Goal: Use online tool/utility: Utilize a website feature to perform a specific function

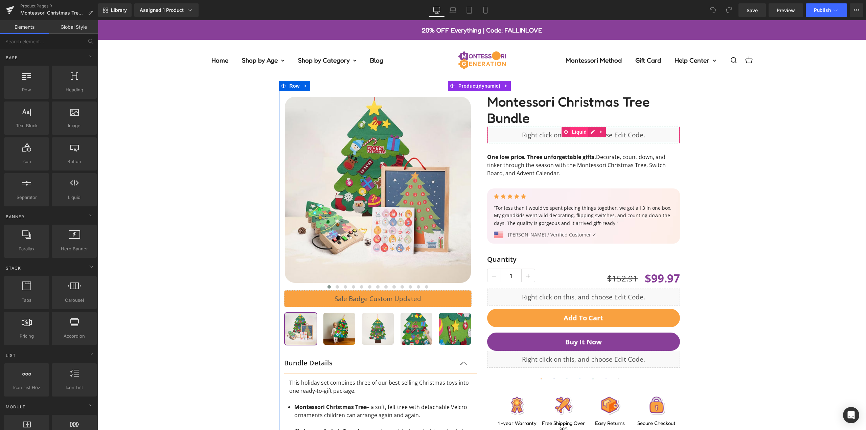
click at [575, 132] on span "Liquid" at bounding box center [579, 132] width 18 height 10
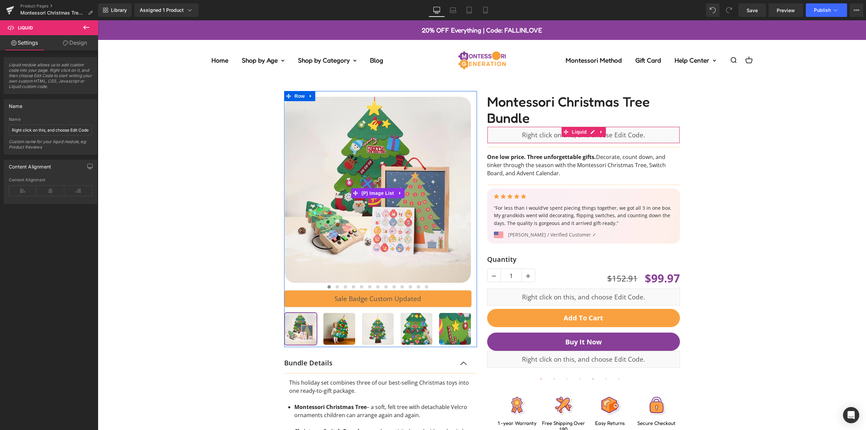
drag, startPoint x: 74, startPoint y: 45, endPoint x: 67, endPoint y: 180, distance: 135.4
click at [74, 45] on link "Design" at bounding box center [74, 42] width 49 height 15
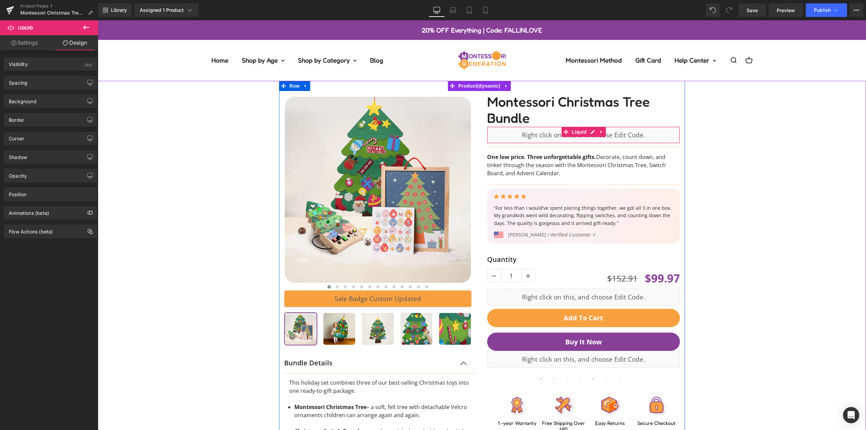
click at [707, 168] on div "‹" at bounding box center [481, 320] width 761 height 478
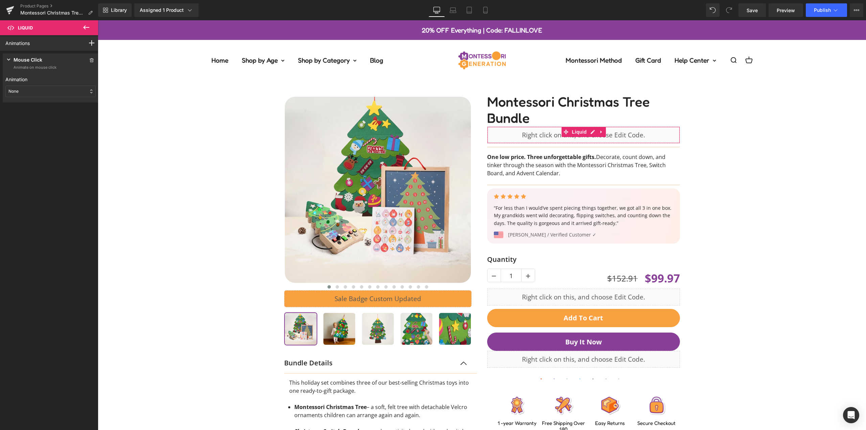
click at [42, 91] on div "None" at bounding box center [50, 91] width 90 height 11
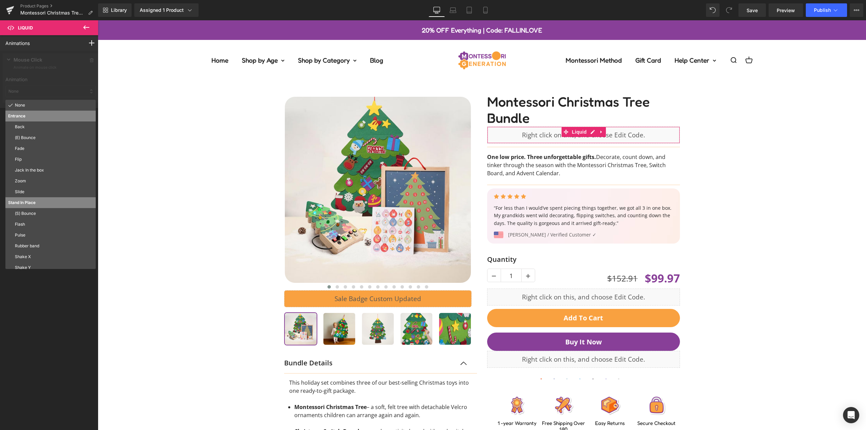
click at [42, 91] on div at bounding box center [50, 79] width 101 height 57
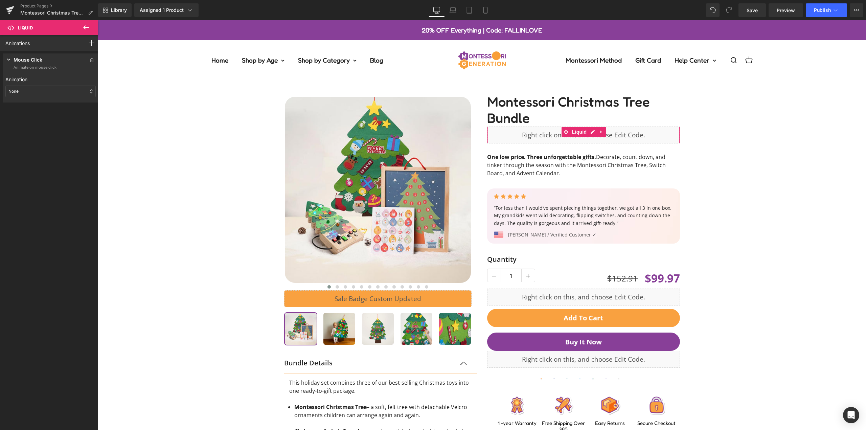
click at [42, 89] on div "None" at bounding box center [50, 91] width 90 height 11
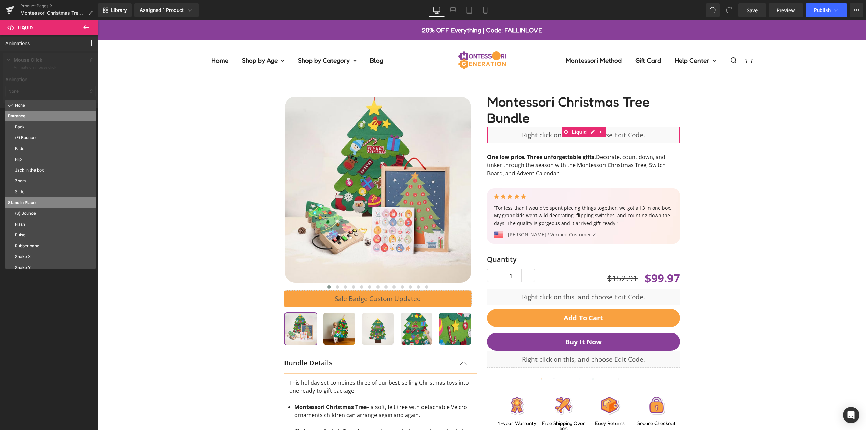
click at [41, 93] on div at bounding box center [50, 79] width 101 height 57
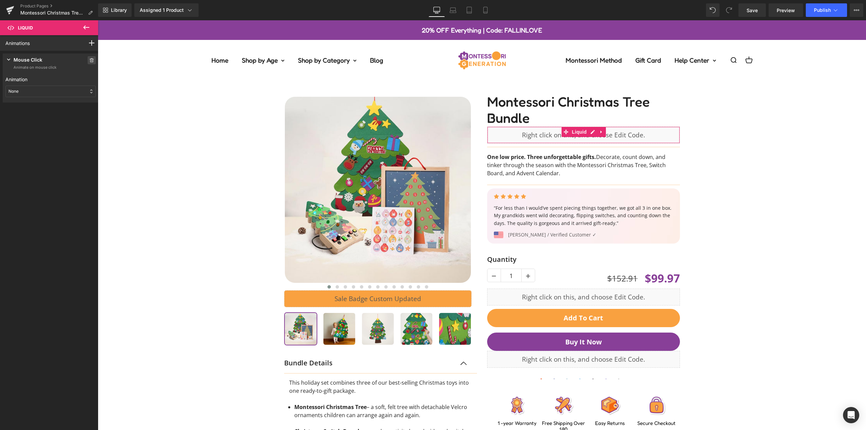
click at [89, 60] on icon at bounding box center [91, 60] width 5 height 4
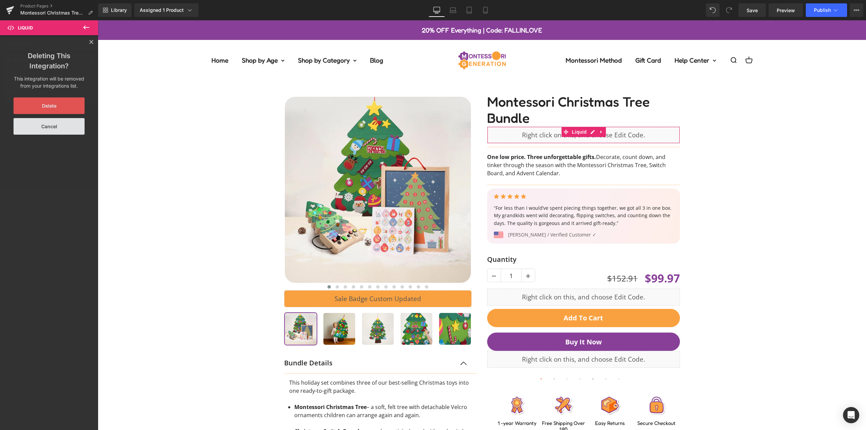
click at [58, 109] on button "Delete" at bounding box center [49, 105] width 71 height 17
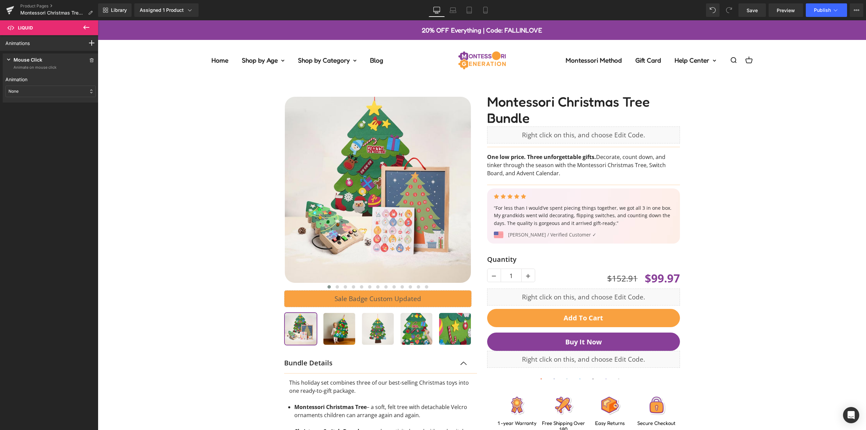
click at [82, 28] on button at bounding box center [86, 27] width 24 height 15
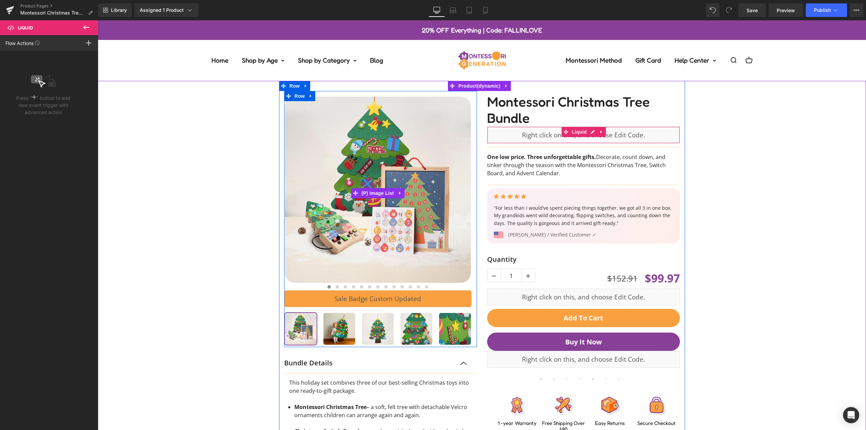
click at [580, 130] on span "Liquid" at bounding box center [579, 132] width 18 height 10
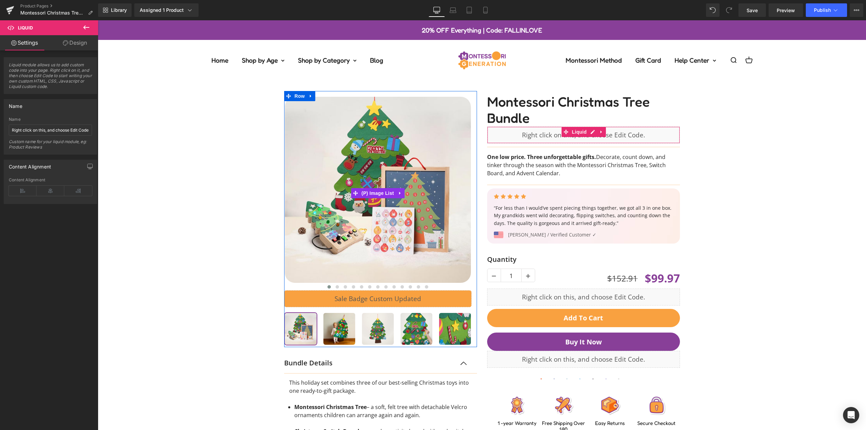
click at [72, 50] on link "Design" at bounding box center [74, 42] width 49 height 15
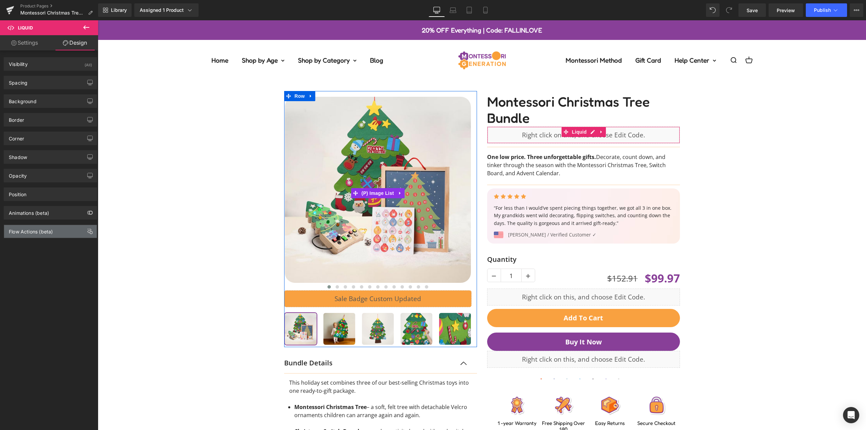
click at [52, 229] on div "Flow Actions (beta)" at bounding box center [31, 229] width 44 height 9
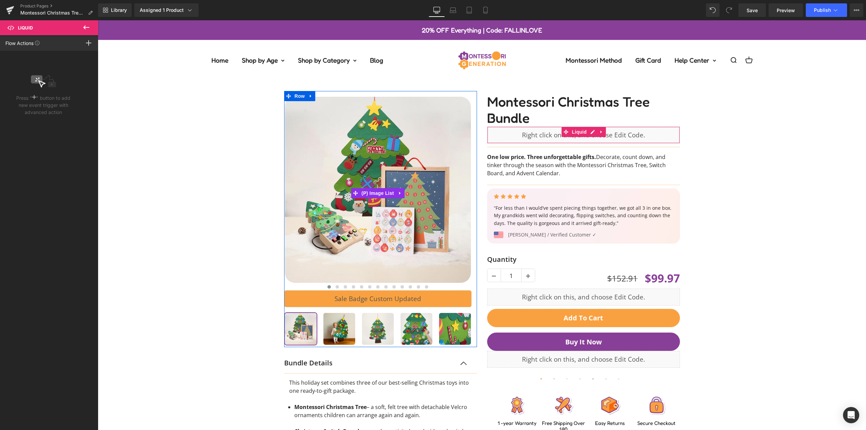
click at [64, 100] on p "Press " " button to add new event trigger with advanced action" at bounding box center [43, 104] width 54 height 21
click at [30, 98] on p "Press " " button to add new event trigger with advanced action" at bounding box center [43, 104] width 54 height 21
click at [36, 93] on div "Press " " button to add new event trigger with advanced action" at bounding box center [43, 95] width 54 height 42
drag, startPoint x: 42, startPoint y: 79, endPoint x: 13, endPoint y: 79, distance: 28.7
click at [42, 79] on rect at bounding box center [36, 79] width 11 height 8
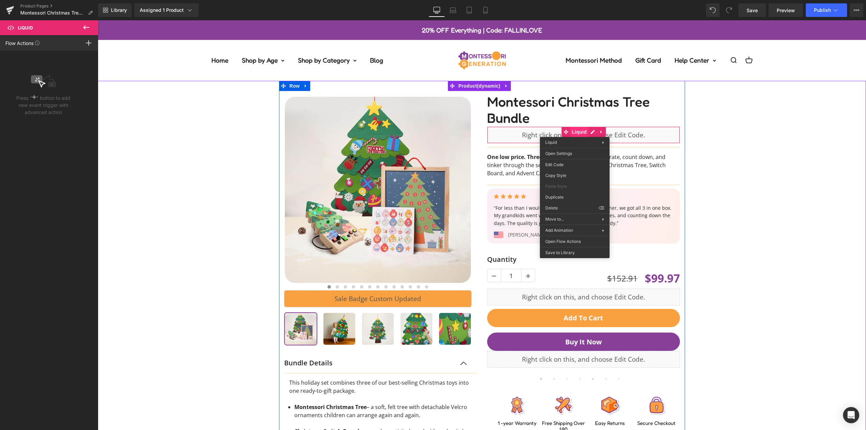
click at [575, 132] on div "Liquid" at bounding box center [583, 134] width 193 height 17
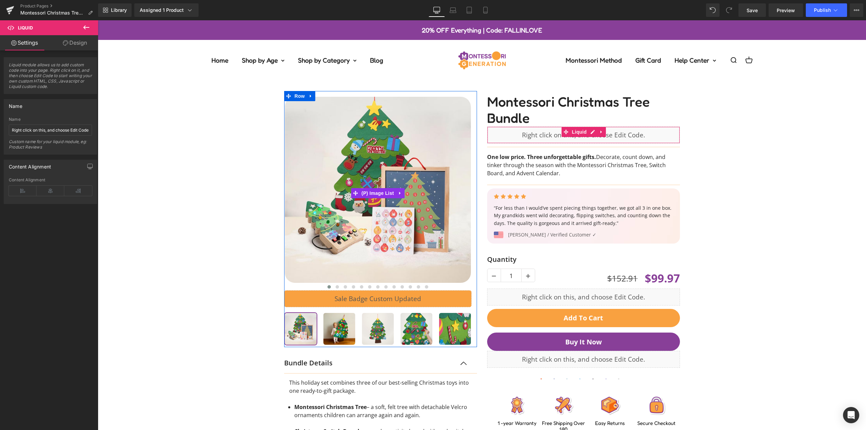
click at [71, 39] on link "Design" at bounding box center [74, 42] width 49 height 15
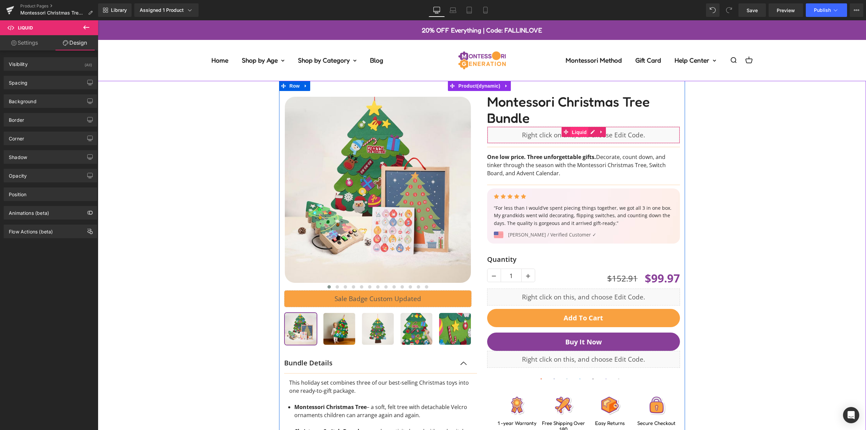
click at [572, 132] on span "Liquid" at bounding box center [579, 132] width 18 height 10
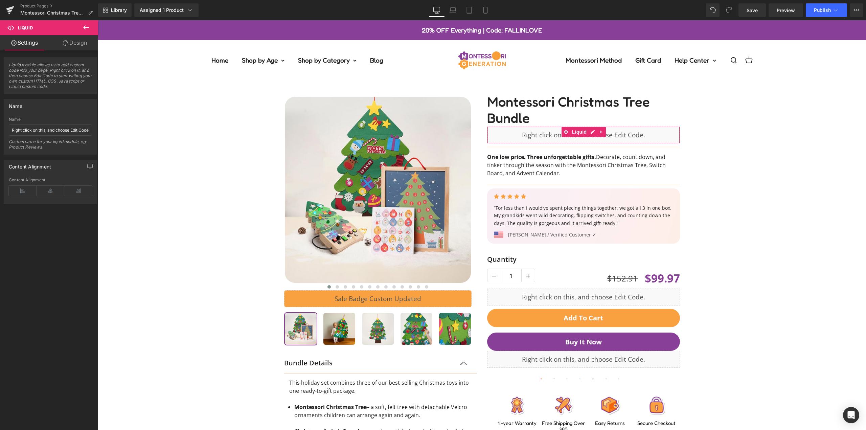
click at [65, 46] on link "Design" at bounding box center [74, 42] width 49 height 15
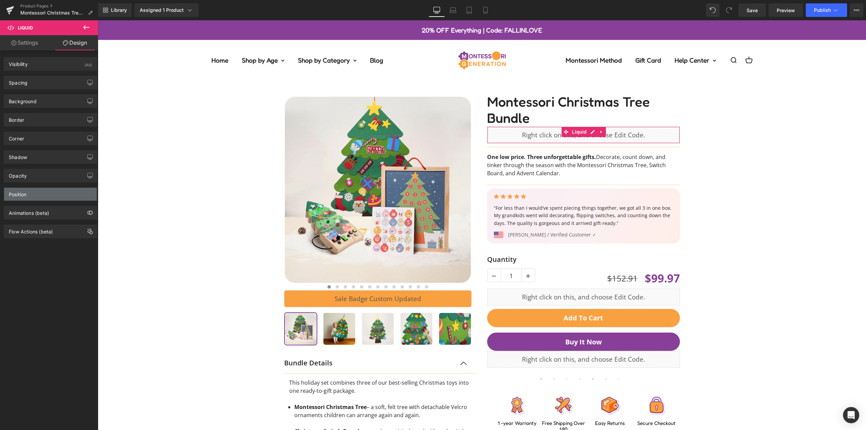
click at [48, 193] on div "Position" at bounding box center [50, 194] width 93 height 13
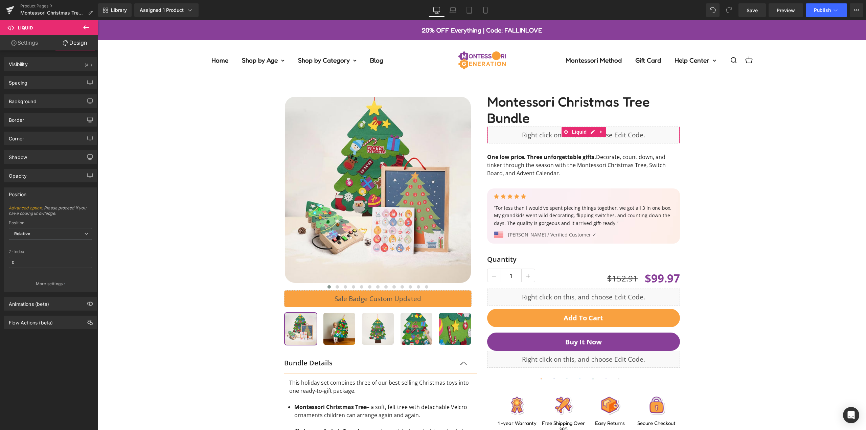
click at [44, 193] on div "Position" at bounding box center [50, 194] width 93 height 13
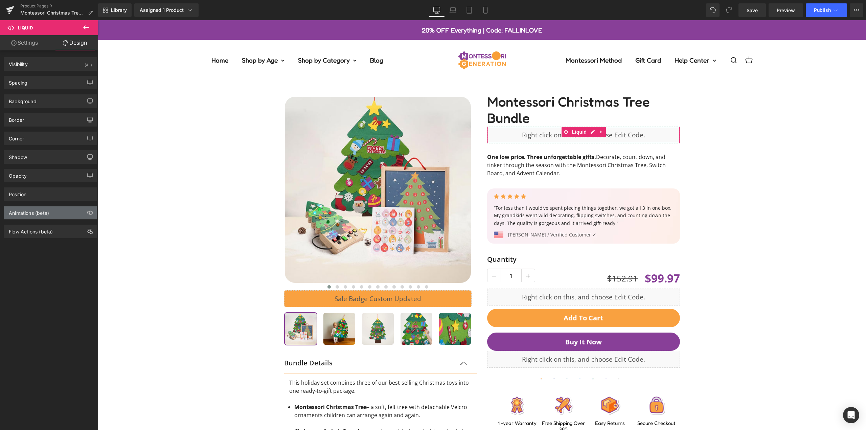
click at [39, 211] on div "Animations (beta)" at bounding box center [29, 210] width 40 height 9
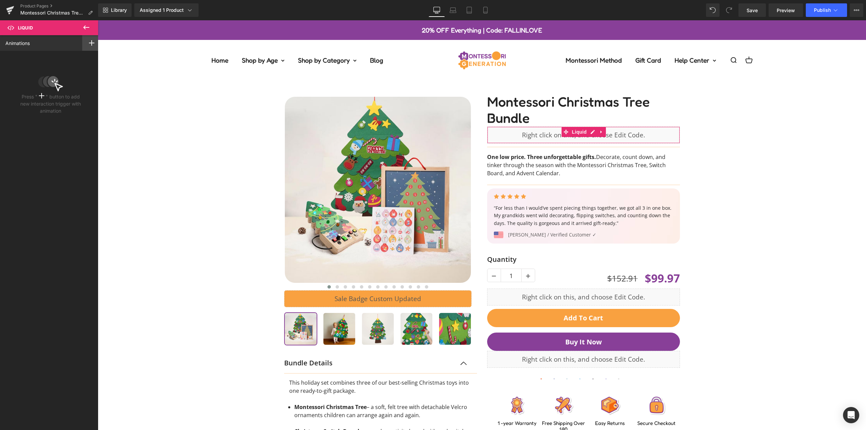
click at [90, 45] on icon at bounding box center [91, 42] width 5 height 5
click at [69, 57] on p "Mouse Click" at bounding box center [67, 58] width 56 height 6
click at [48, 69] on p "Animate on mouse click" at bounding box center [35, 68] width 43 height 6
click at [47, 68] on p "Animate on mouse click" at bounding box center [35, 68] width 43 height 6
click at [40, 90] on div "None" at bounding box center [50, 91] width 90 height 11
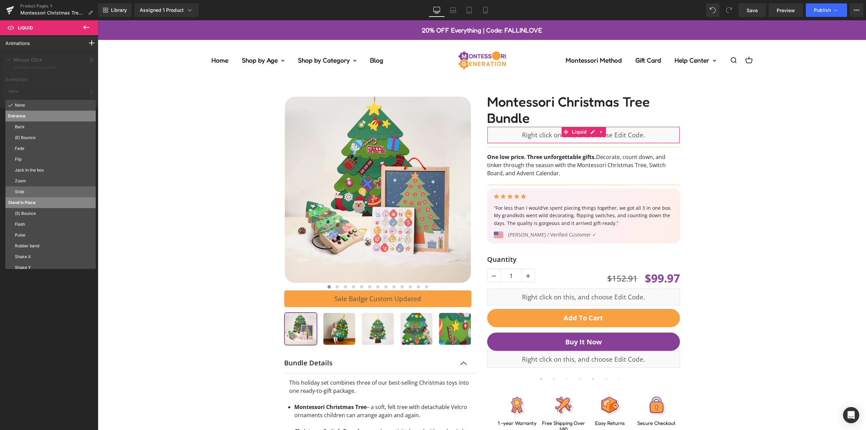
click at [55, 194] on p "Slide" at bounding box center [54, 192] width 78 height 6
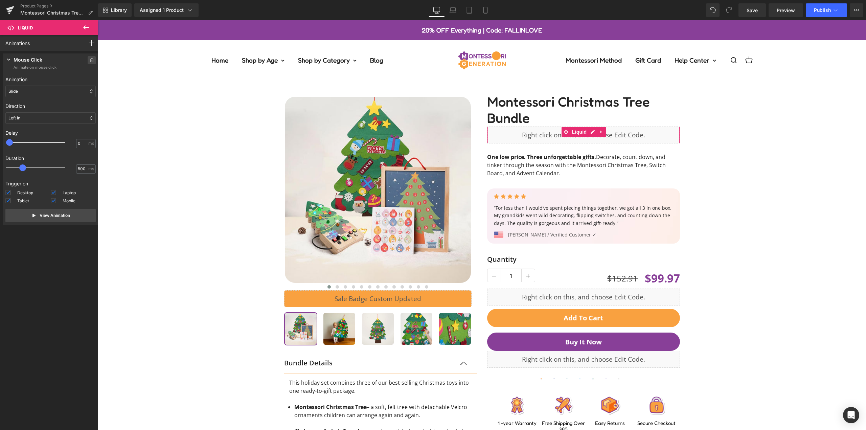
click at [90, 59] on icon at bounding box center [92, 60] width 4 height 4
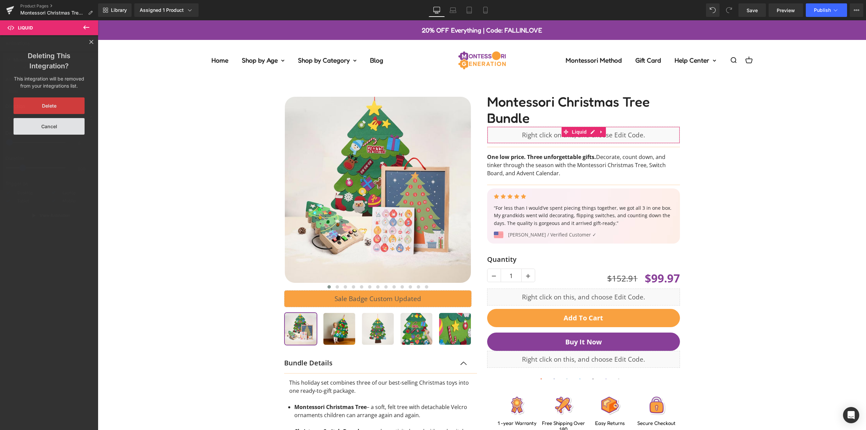
click at [64, 103] on button "Delete" at bounding box center [49, 105] width 71 height 17
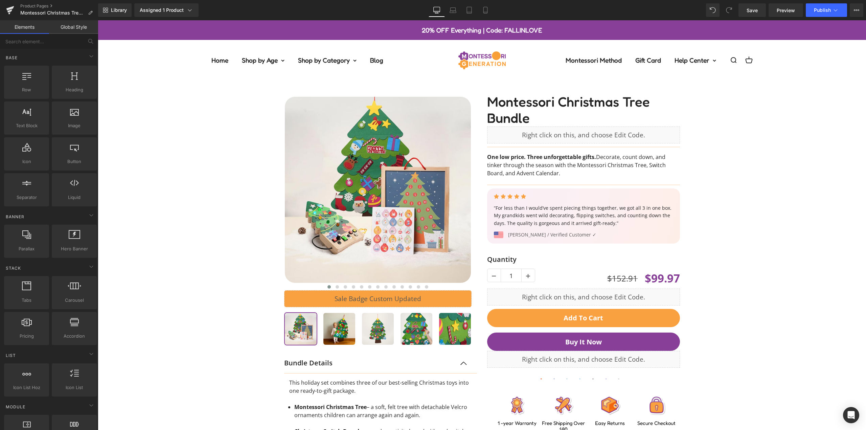
click at [119, 80] on div "Open navigation menu Open search Home Shop by Age 0-12 months old 1 year olds 2…" at bounding box center [482, 65] width 768 height 29
drag, startPoint x: 737, startPoint y: 130, endPoint x: 729, endPoint y: 110, distance: 21.7
click at [737, 130] on div "‹" at bounding box center [481, 320] width 761 height 478
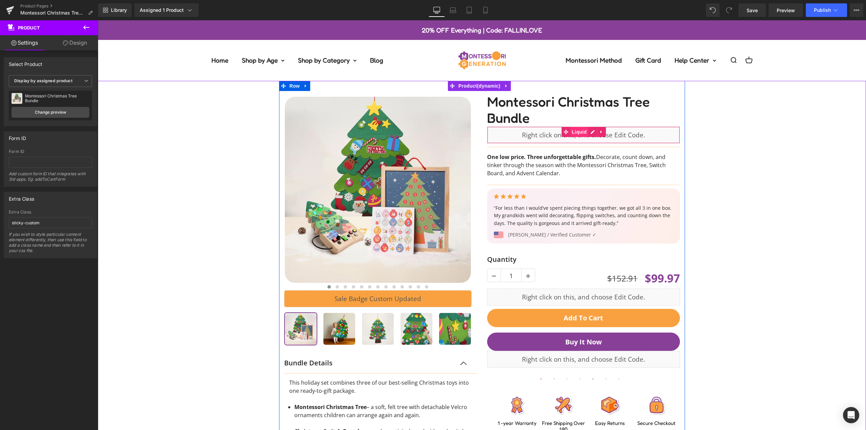
click at [571, 133] on span "Liquid" at bounding box center [579, 132] width 18 height 10
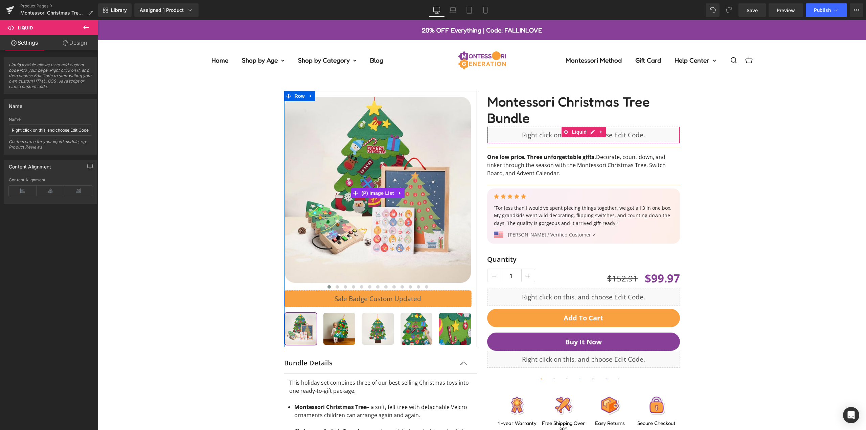
click at [83, 44] on link "Design" at bounding box center [74, 42] width 49 height 15
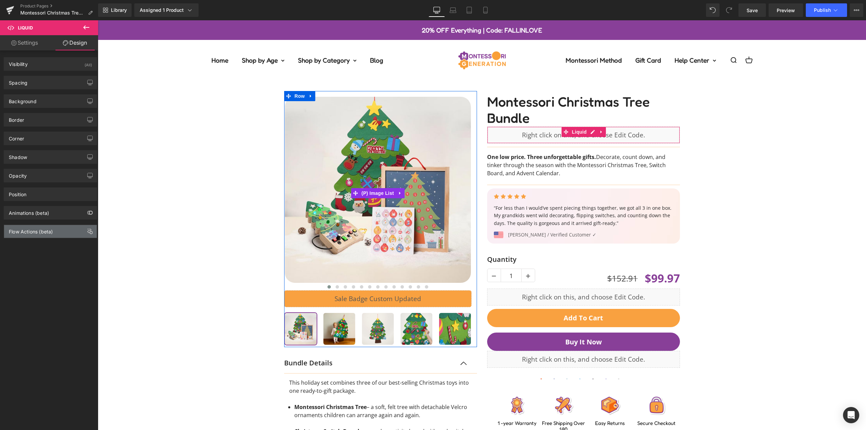
click at [65, 232] on div "Flow Actions (beta)" at bounding box center [50, 231] width 93 height 13
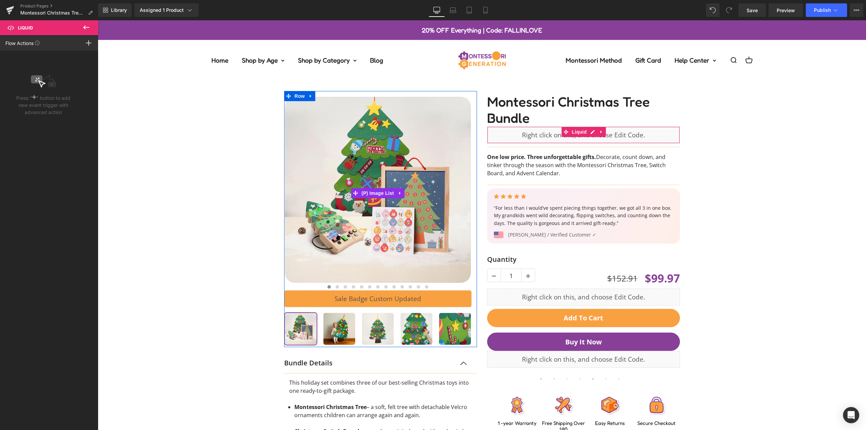
click at [43, 102] on p "Press " " button to add new event trigger with advanced action" at bounding box center [43, 104] width 54 height 21
click at [88, 43] on rect at bounding box center [88, 43] width 5 height 1
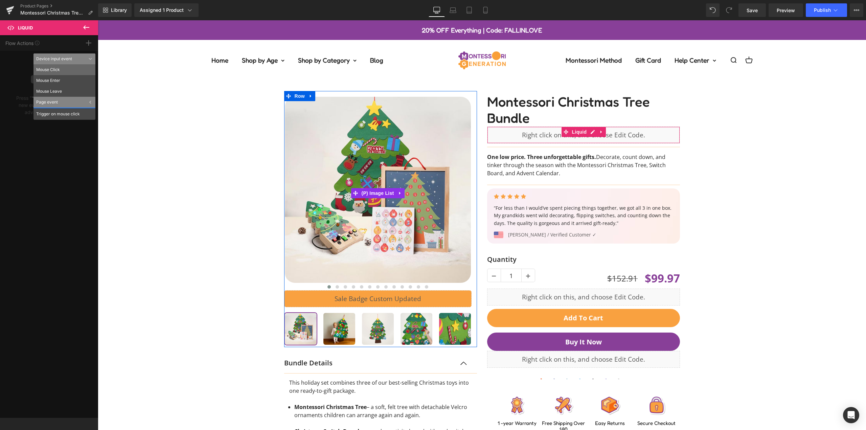
click at [74, 72] on li "Mouse Click" at bounding box center [64, 69] width 62 height 11
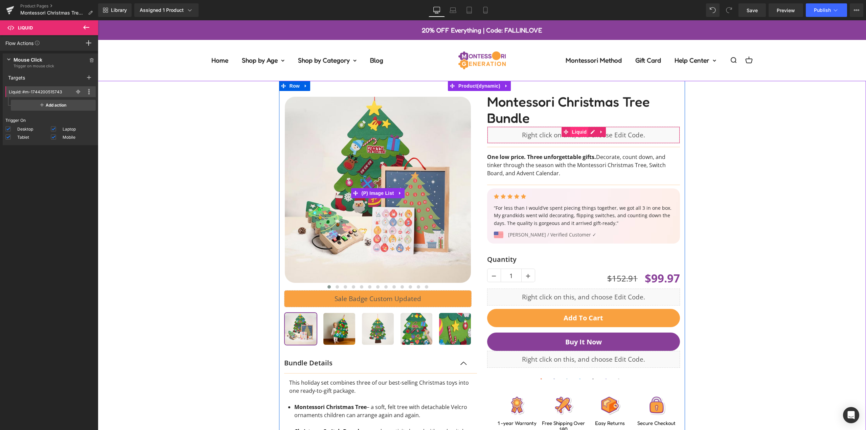
click at [577, 130] on span "Liquid" at bounding box center [579, 132] width 18 height 10
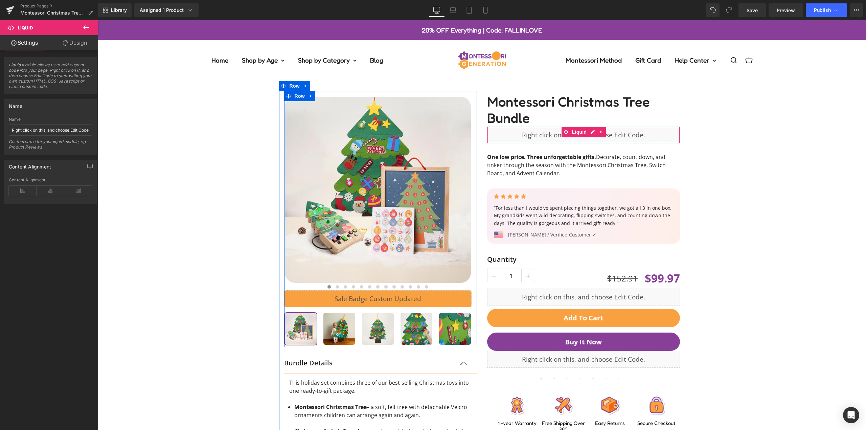
drag, startPoint x: 64, startPoint y: 45, endPoint x: 41, endPoint y: 232, distance: 188.1
click at [64, 45] on icon at bounding box center [65, 42] width 5 height 5
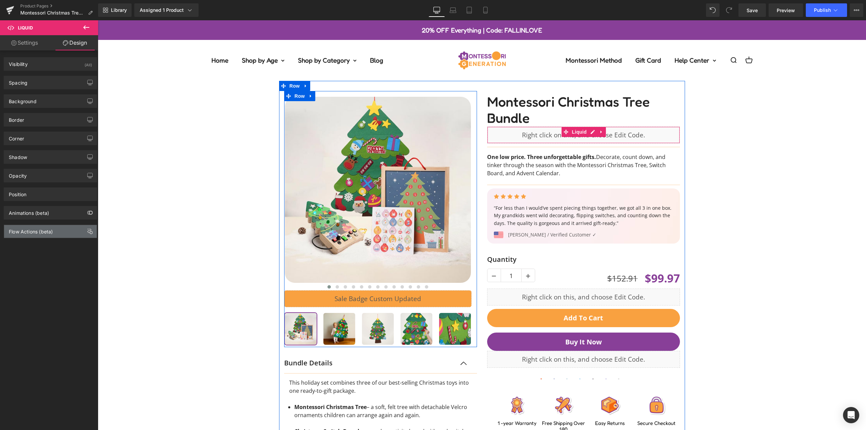
click at [41, 232] on div "Flow Actions (beta)" at bounding box center [31, 229] width 44 height 9
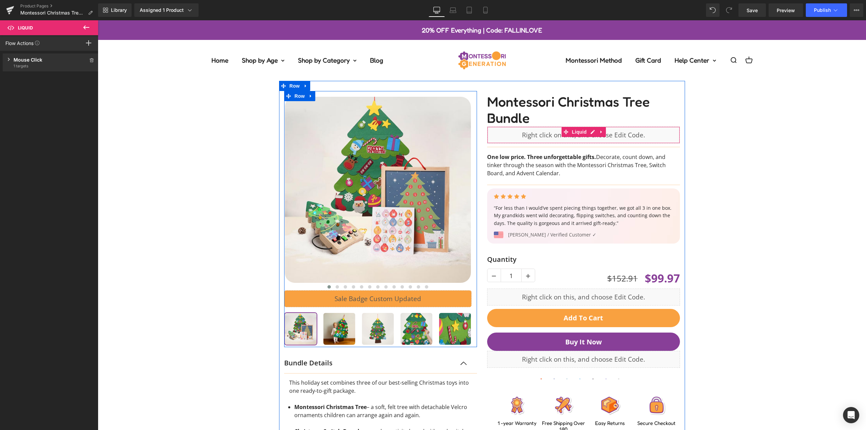
click at [48, 67] on span "1 targets" at bounding box center [51, 65] width 74 height 5
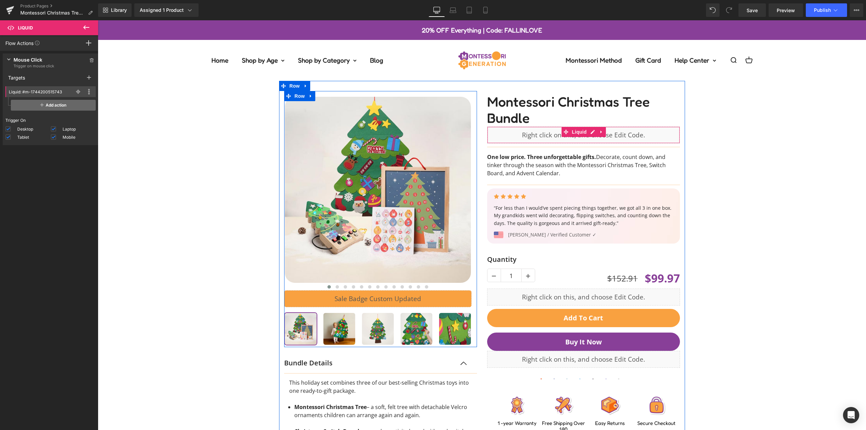
click at [54, 104] on span "Add action" at bounding box center [53, 105] width 85 height 11
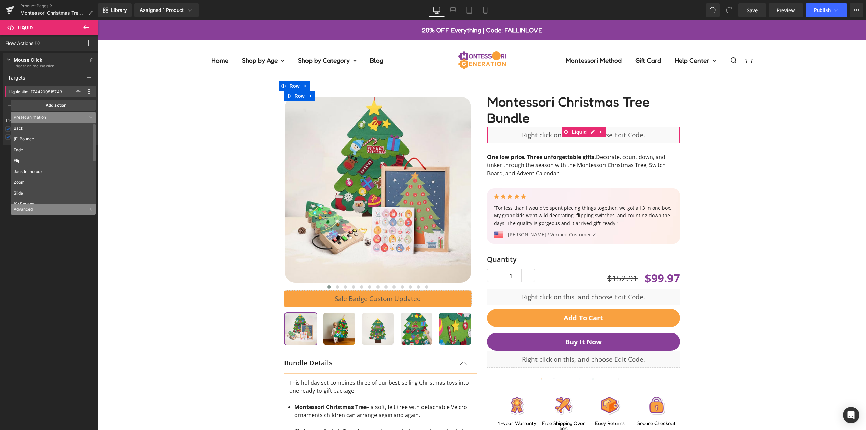
click at [49, 97] on div "Add action Back (E) Bounce Fade Flip Jack In the box Zoom Slide (S) Bounce Flas…" at bounding box center [52, 104] width 88 height 14
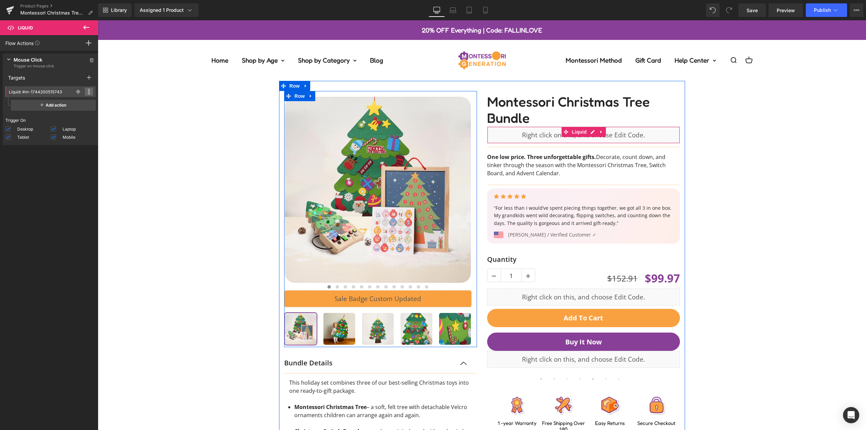
click at [85, 92] on span at bounding box center [89, 92] width 8 height 8
click at [85, 91] on span at bounding box center [89, 92] width 8 height 8
click at [46, 106] on span "Add action" at bounding box center [53, 105] width 85 height 11
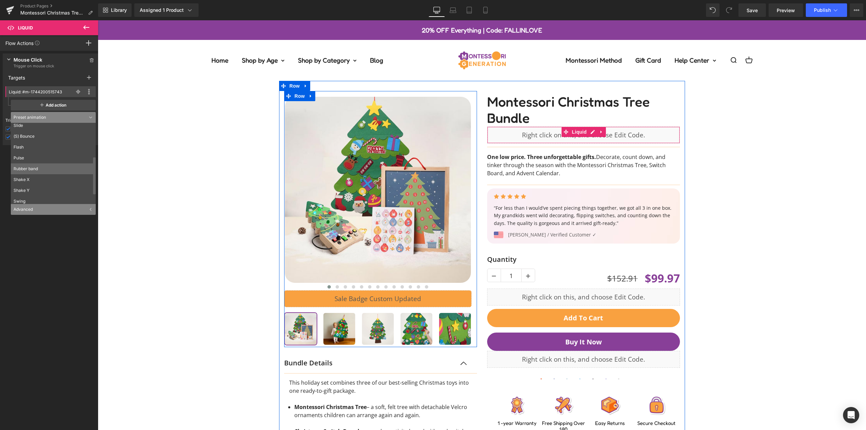
scroll to position [92, 0]
click at [42, 209] on div "Advanced" at bounding box center [53, 209] width 85 height 11
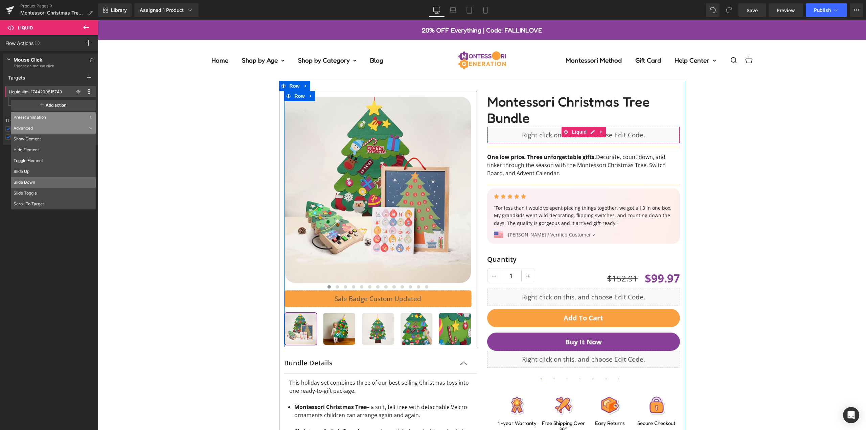
click at [45, 182] on li "Slide Down" at bounding box center [53, 182] width 85 height 11
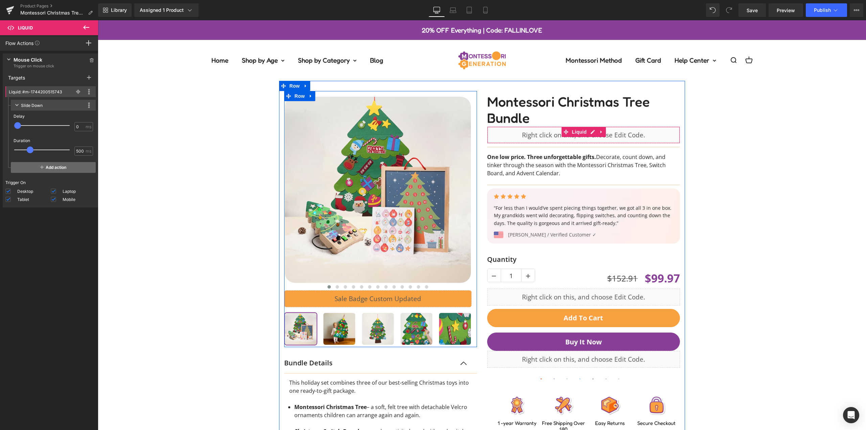
click at [48, 168] on span "Add action" at bounding box center [53, 167] width 85 height 11
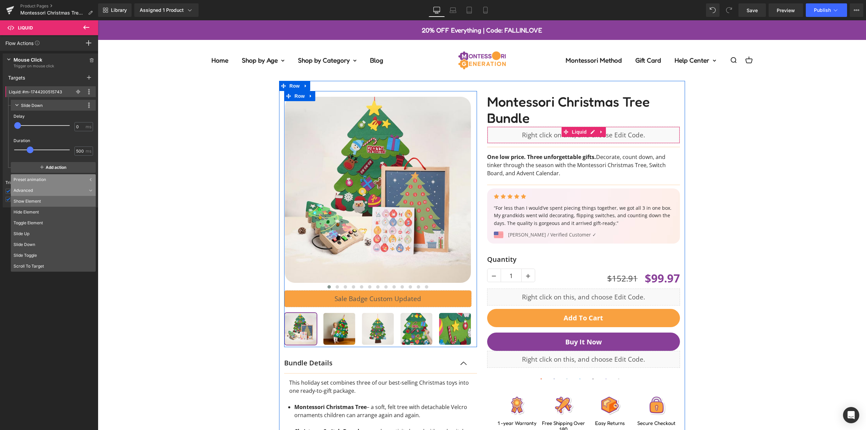
click at [50, 200] on li "Show Element" at bounding box center [53, 201] width 85 height 11
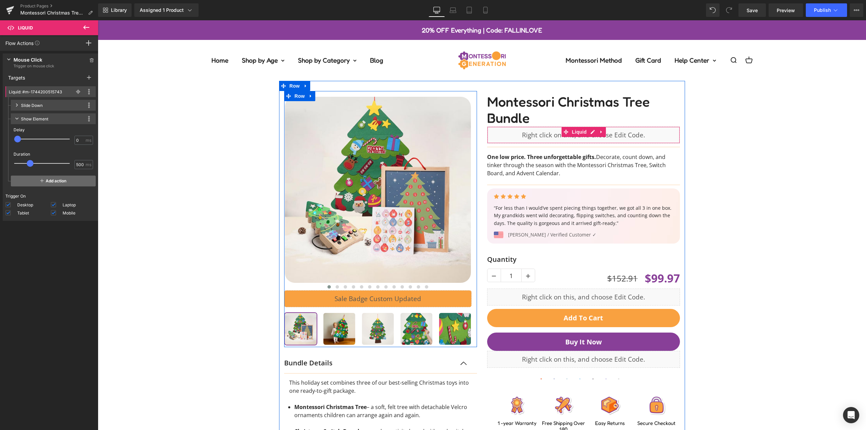
click at [51, 181] on span "Add action" at bounding box center [53, 181] width 85 height 11
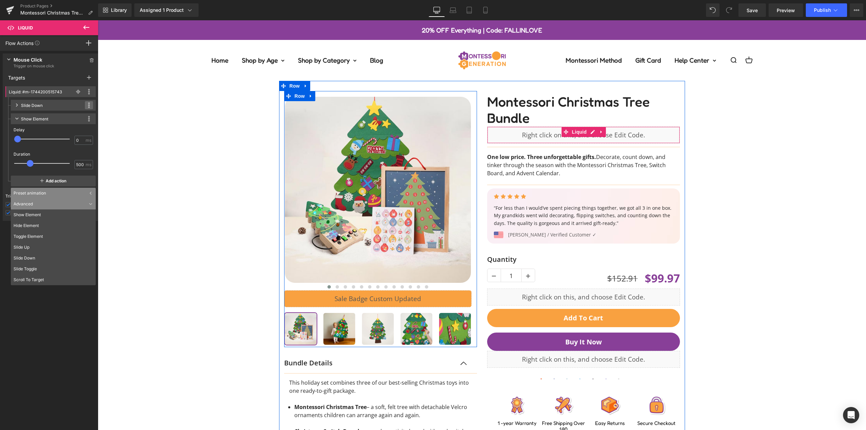
click at [88, 105] on icon at bounding box center [89, 104] width 2 height 5
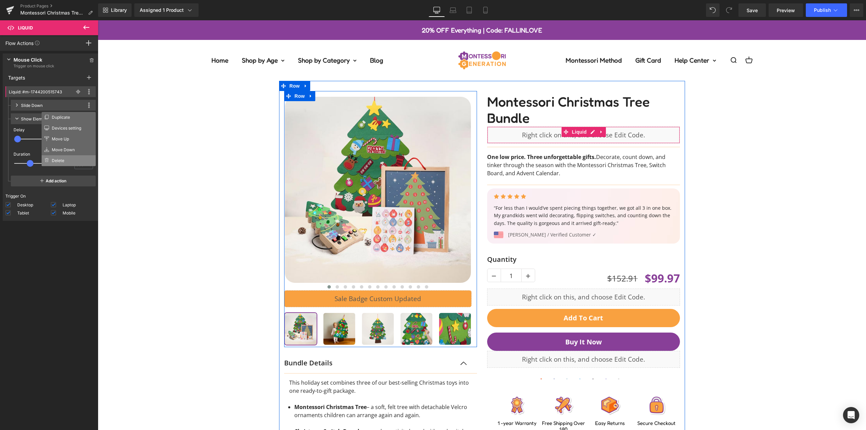
click at [64, 161] on li "Delete" at bounding box center [69, 160] width 54 height 11
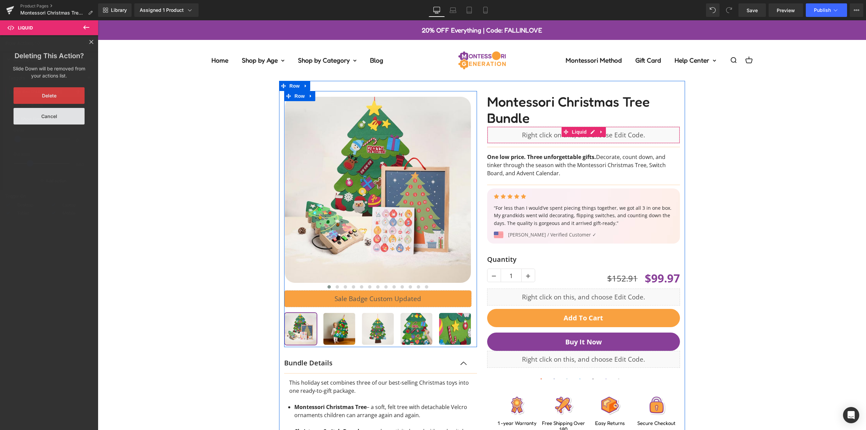
click at [63, 95] on button "Delete" at bounding box center [49, 95] width 71 height 17
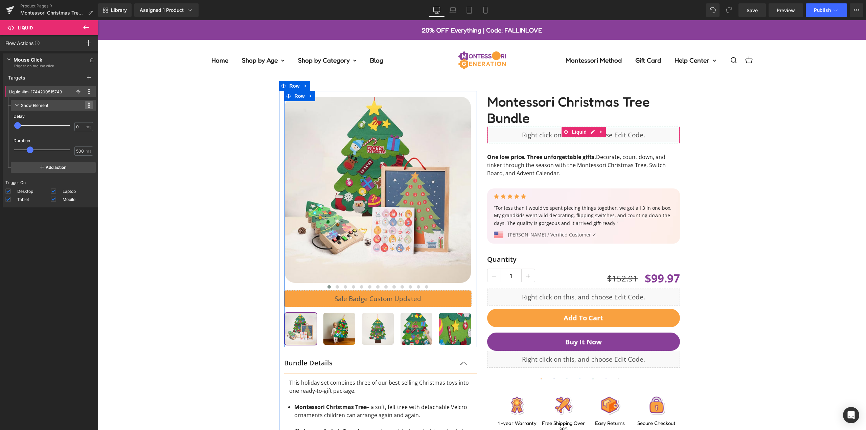
click at [85, 106] on span at bounding box center [89, 105] width 8 height 8
click at [74, 161] on li "Delete" at bounding box center [69, 160] width 54 height 11
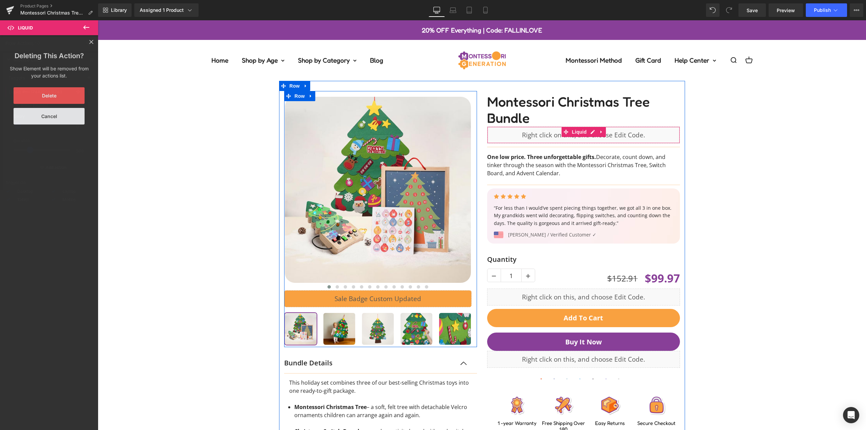
click at [59, 93] on button "Delete" at bounding box center [49, 95] width 71 height 17
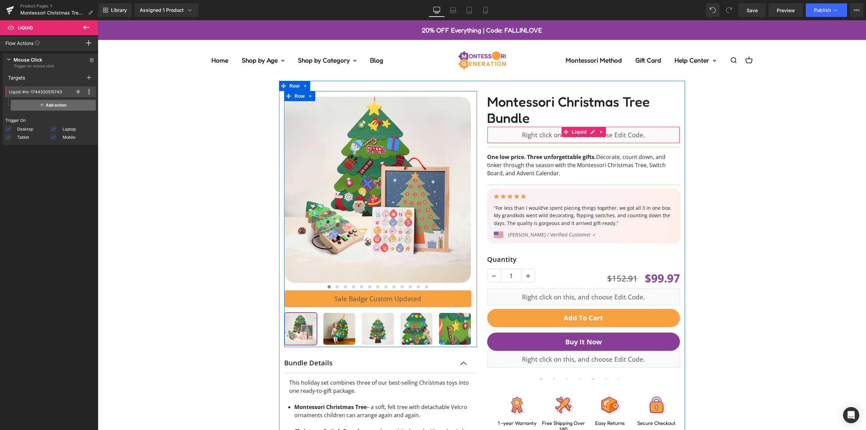
click at [56, 106] on span "Add action" at bounding box center [53, 105] width 85 height 11
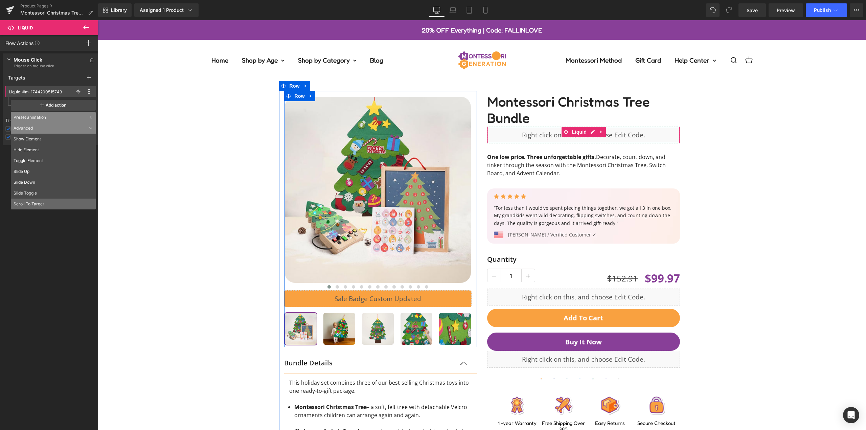
click at [44, 201] on li "Scroll To Target" at bounding box center [53, 204] width 85 height 11
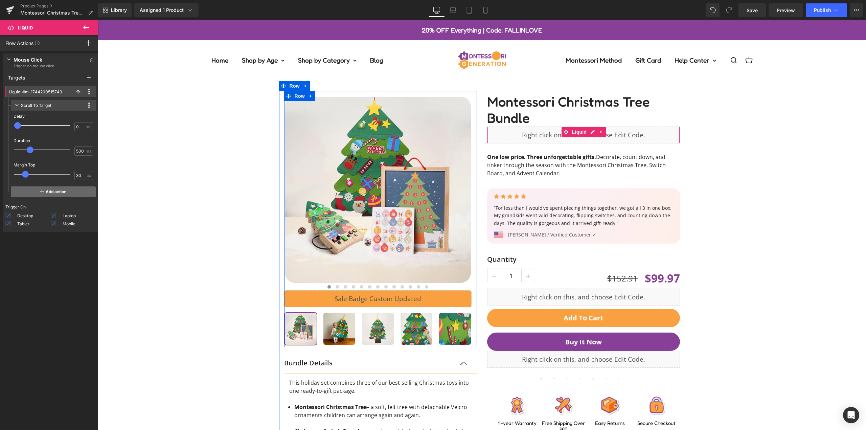
click at [50, 192] on span "Add action" at bounding box center [53, 191] width 85 height 11
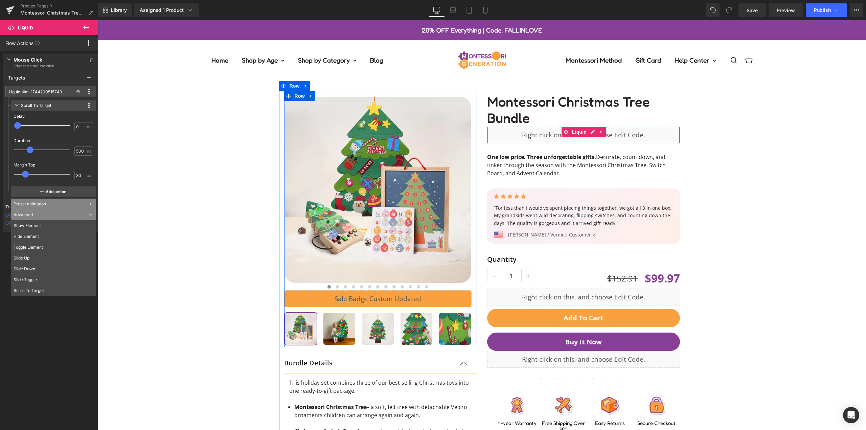
click at [64, 324] on div "Press " " button to add new event trigger with advanced action Mouse Click Trig…" at bounding box center [50, 242] width 101 height 382
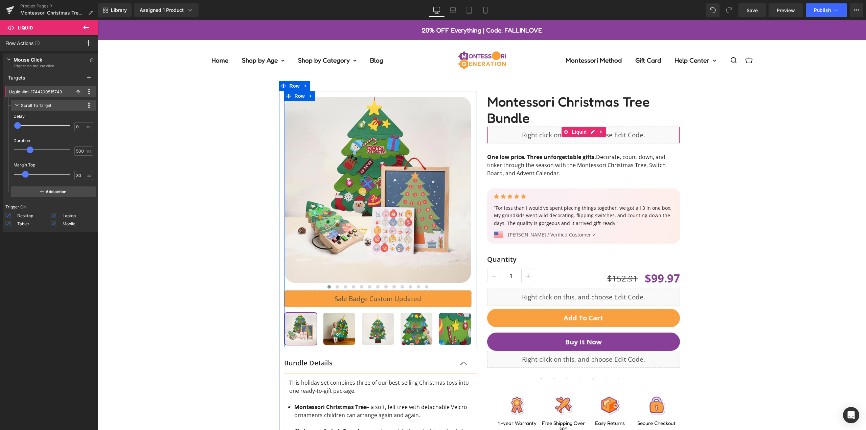
click at [34, 104] on div "Scroll To Target" at bounding box center [36, 105] width 30 height 7
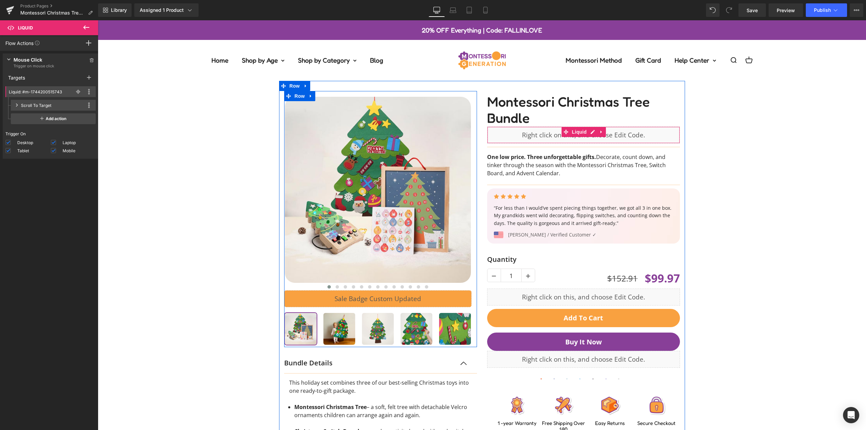
click at [28, 105] on div "Scroll To Target" at bounding box center [36, 105] width 30 height 7
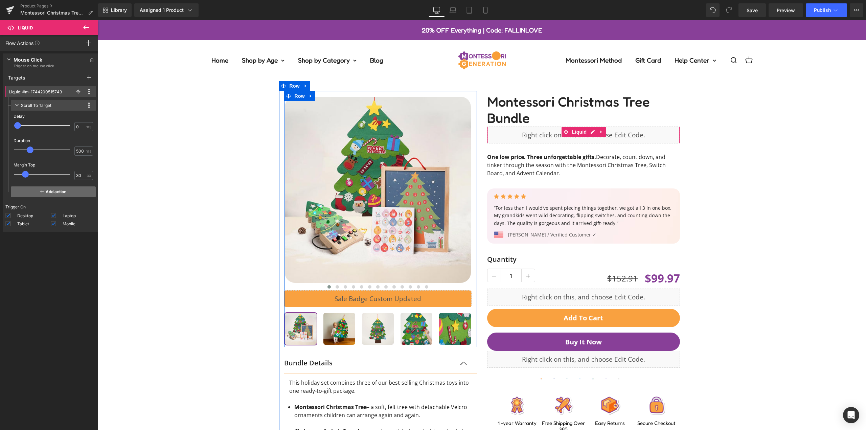
click at [62, 193] on span "Add action" at bounding box center [53, 191] width 85 height 11
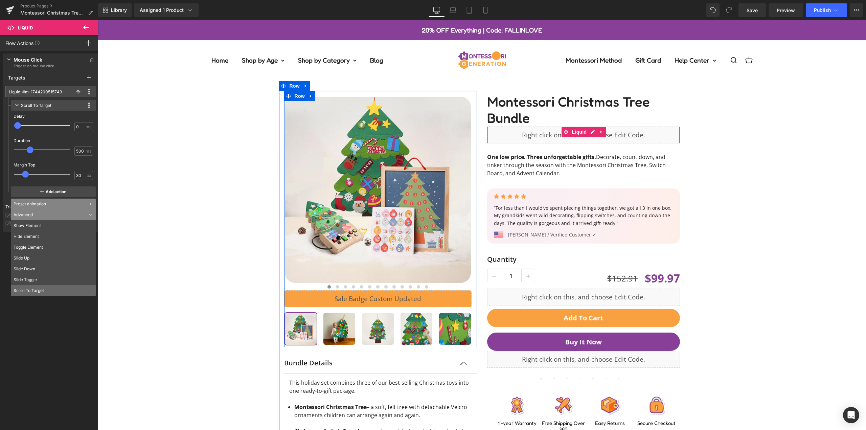
click at [47, 290] on li "Scroll To Target" at bounding box center [53, 290] width 85 height 11
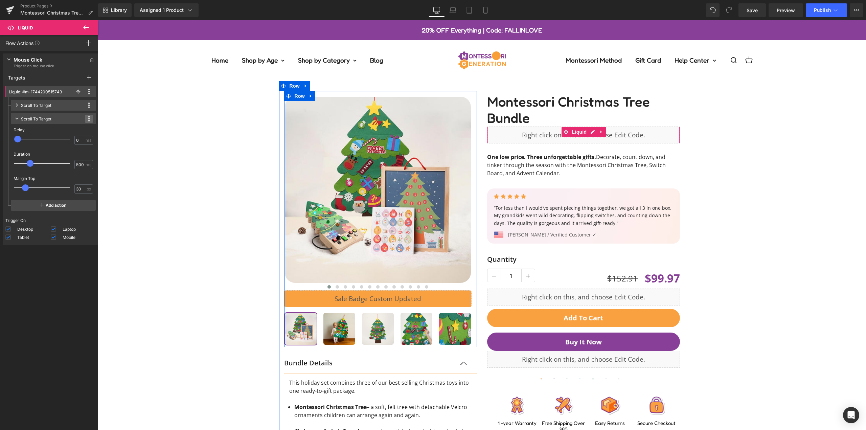
click at [89, 116] on span at bounding box center [89, 119] width 8 height 8
click at [72, 171] on li "Delete" at bounding box center [69, 174] width 54 height 11
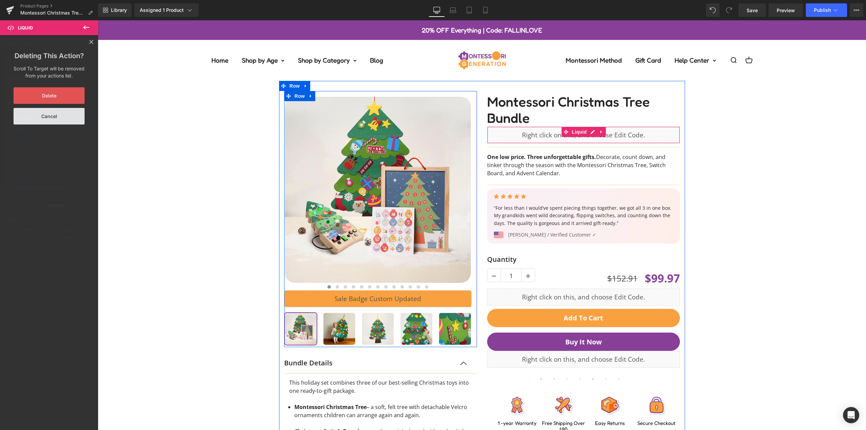
click at [49, 97] on button "Delete" at bounding box center [49, 95] width 71 height 17
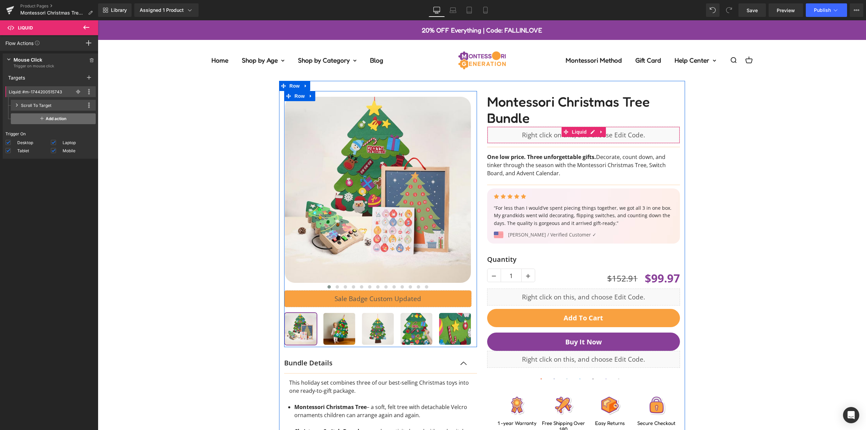
click at [48, 114] on span "Add action" at bounding box center [53, 118] width 85 height 11
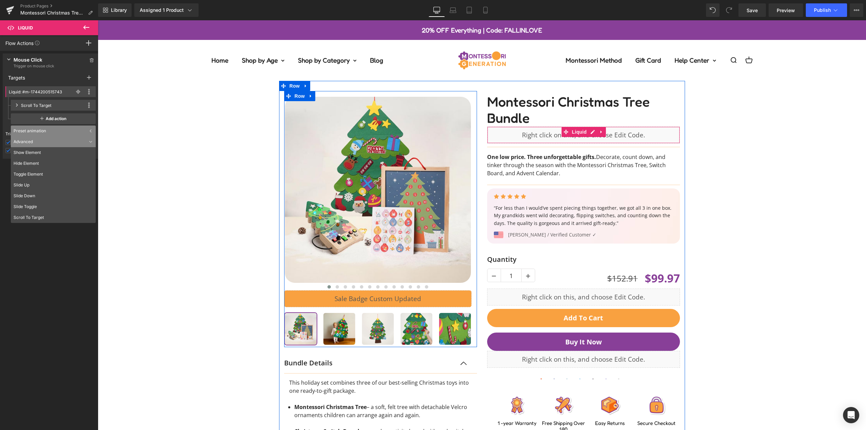
click at [49, 250] on div "Press " " button to add new event trigger with advanced action Mouse Click Trig…" at bounding box center [50, 242] width 101 height 382
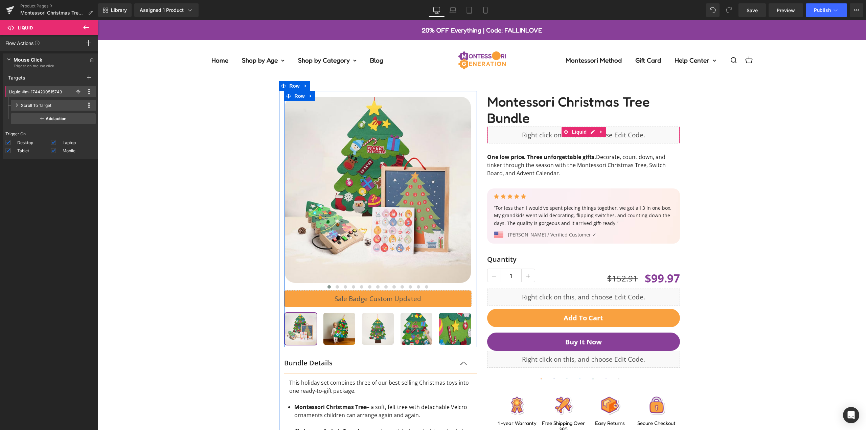
click at [49, 203] on div "Press " " button to add new event trigger with advanced action Mouse Click Trig…" at bounding box center [50, 242] width 101 height 382
click at [18, 77] on div "Targets" at bounding box center [51, 77] width 96 height 12
click at [87, 76] on icon at bounding box center [89, 77] width 4 height 5
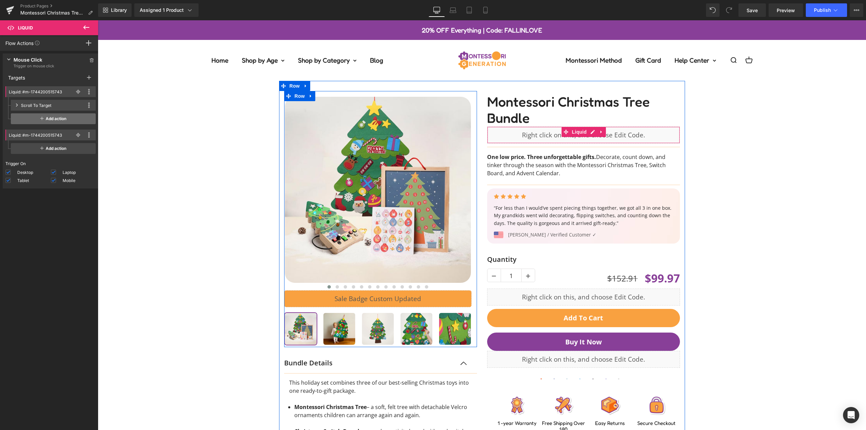
click at [60, 117] on span "Add action" at bounding box center [53, 118] width 85 height 11
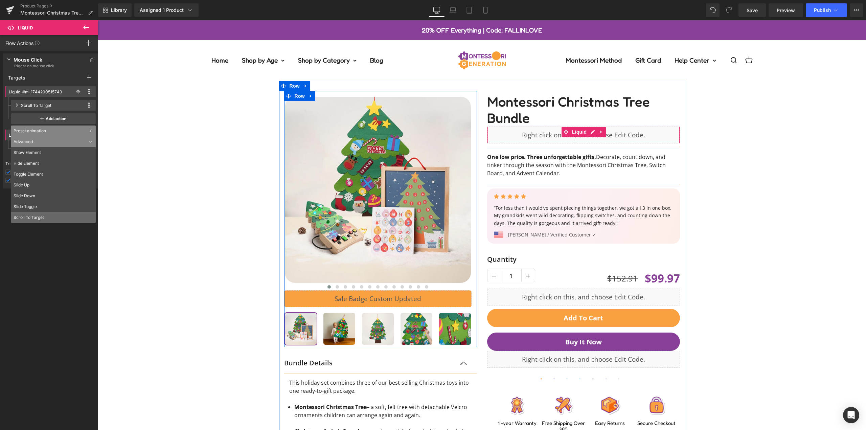
click at [47, 214] on li "Scroll To Target" at bounding box center [53, 217] width 85 height 11
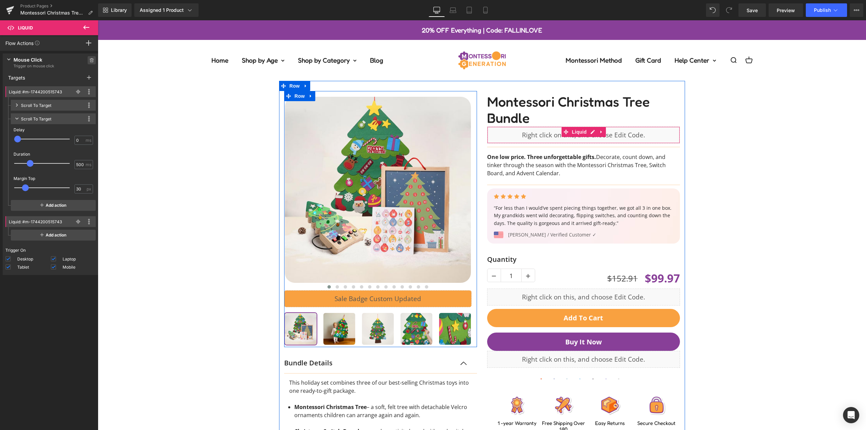
click at [91, 59] on icon at bounding box center [92, 58] width 2 height 1
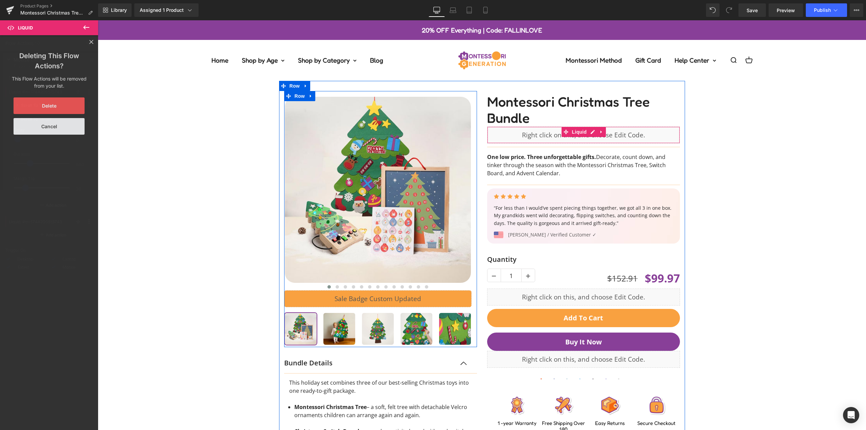
click at [64, 105] on button "Delete" at bounding box center [49, 105] width 71 height 17
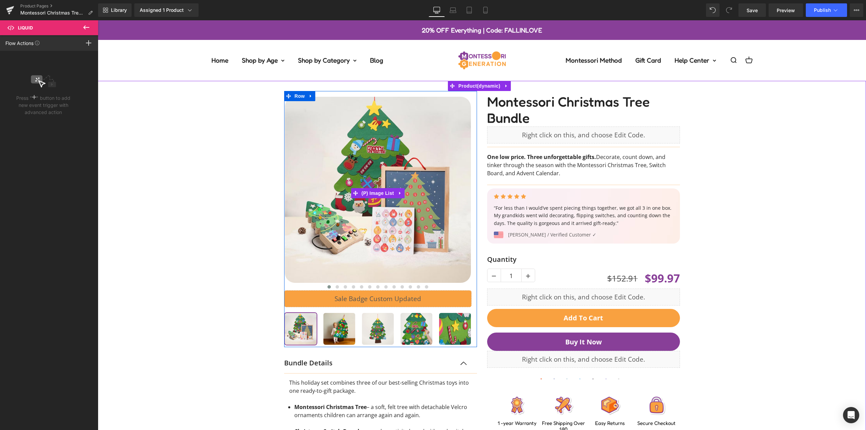
drag, startPoint x: 225, startPoint y: 217, endPoint x: 162, endPoint y: 170, distance: 78.4
click at [225, 217] on div "‹" at bounding box center [481, 320] width 761 height 478
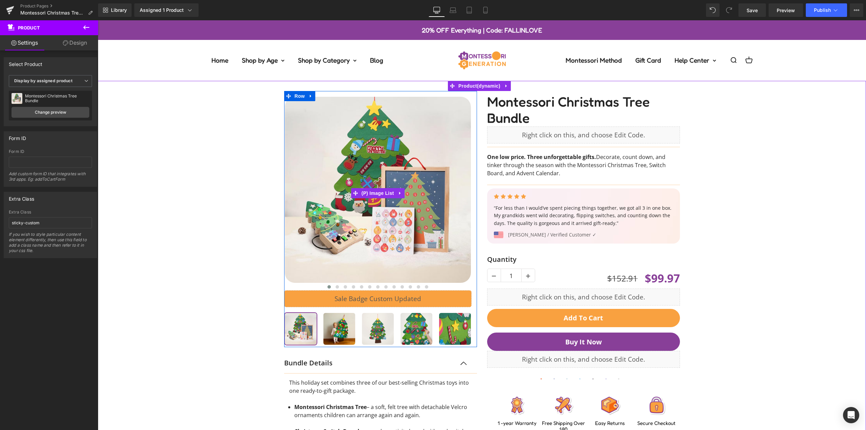
click at [89, 28] on icon at bounding box center [86, 27] width 8 height 8
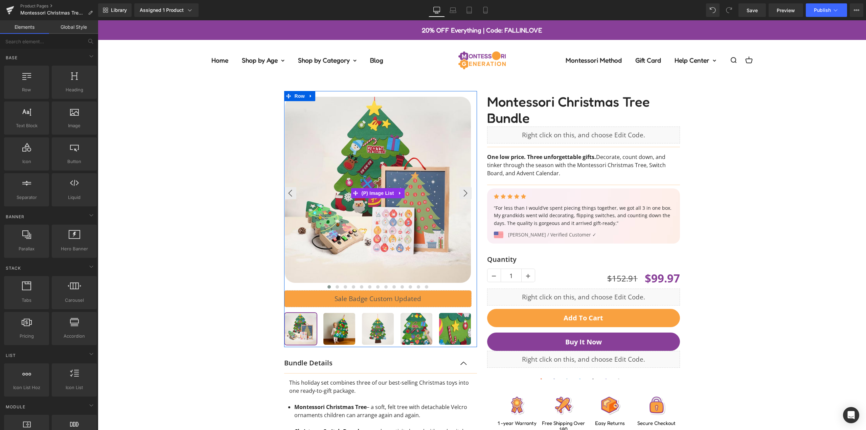
click at [192, 163] on div "‹" at bounding box center [481, 320] width 761 height 478
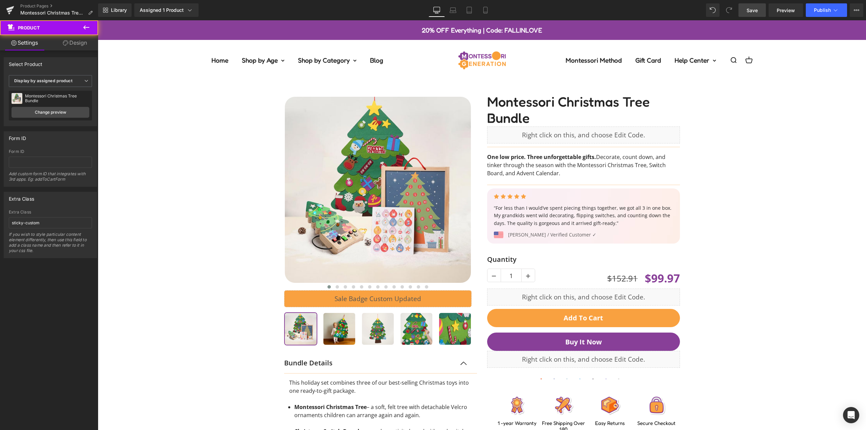
click at [755, 9] on span "Save" at bounding box center [751, 10] width 11 height 7
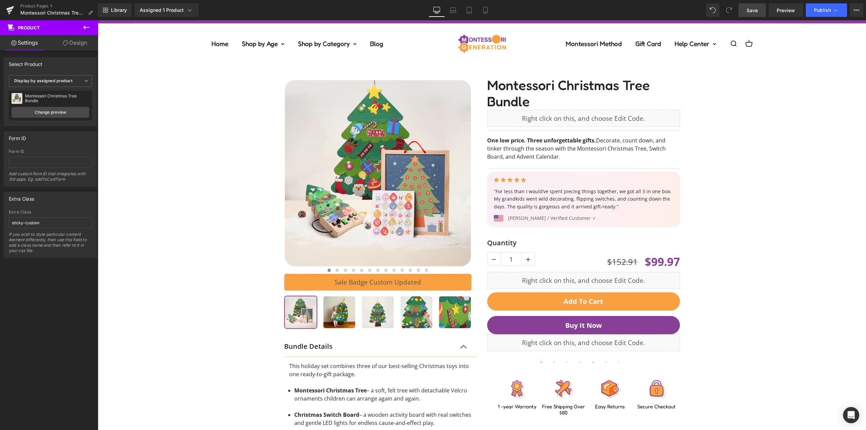
scroll to position [0, 0]
